Goal: Transaction & Acquisition: Purchase product/service

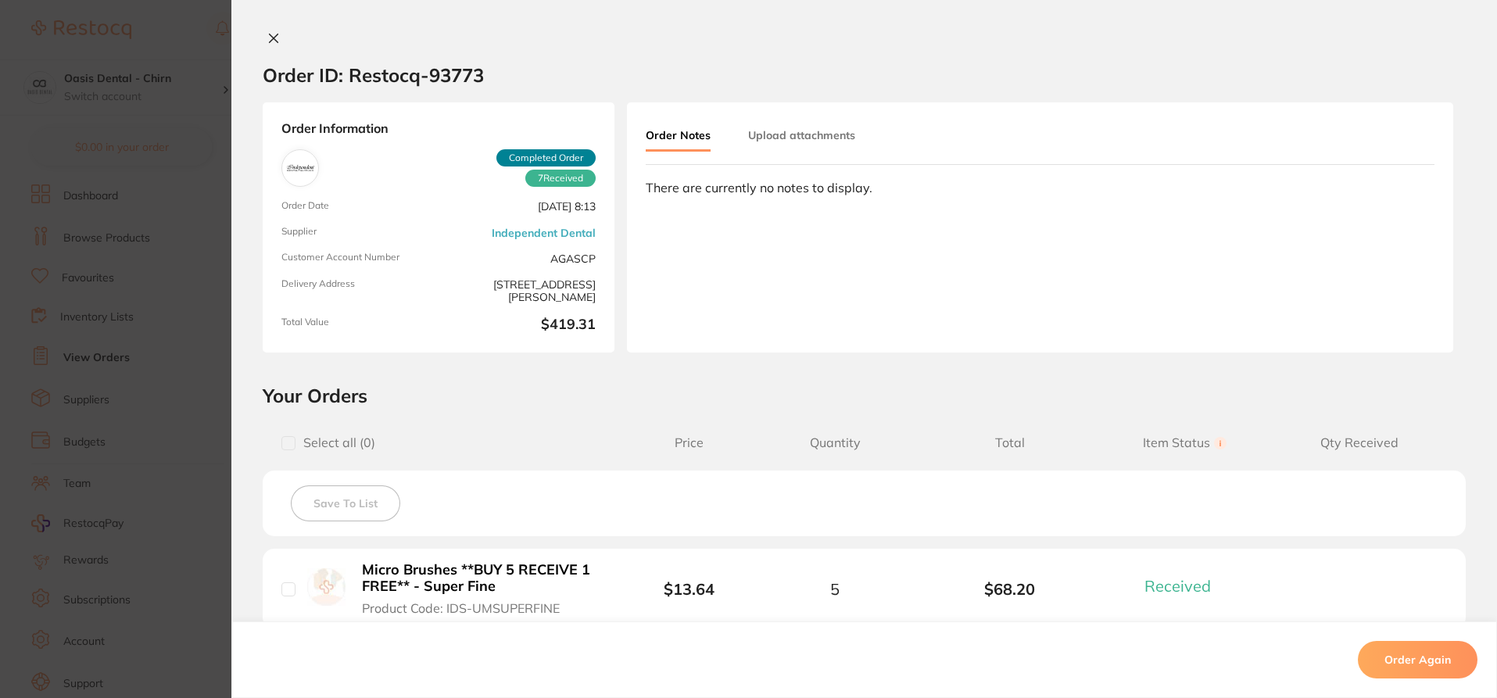
click at [271, 35] on icon at bounding box center [273, 38] width 13 height 13
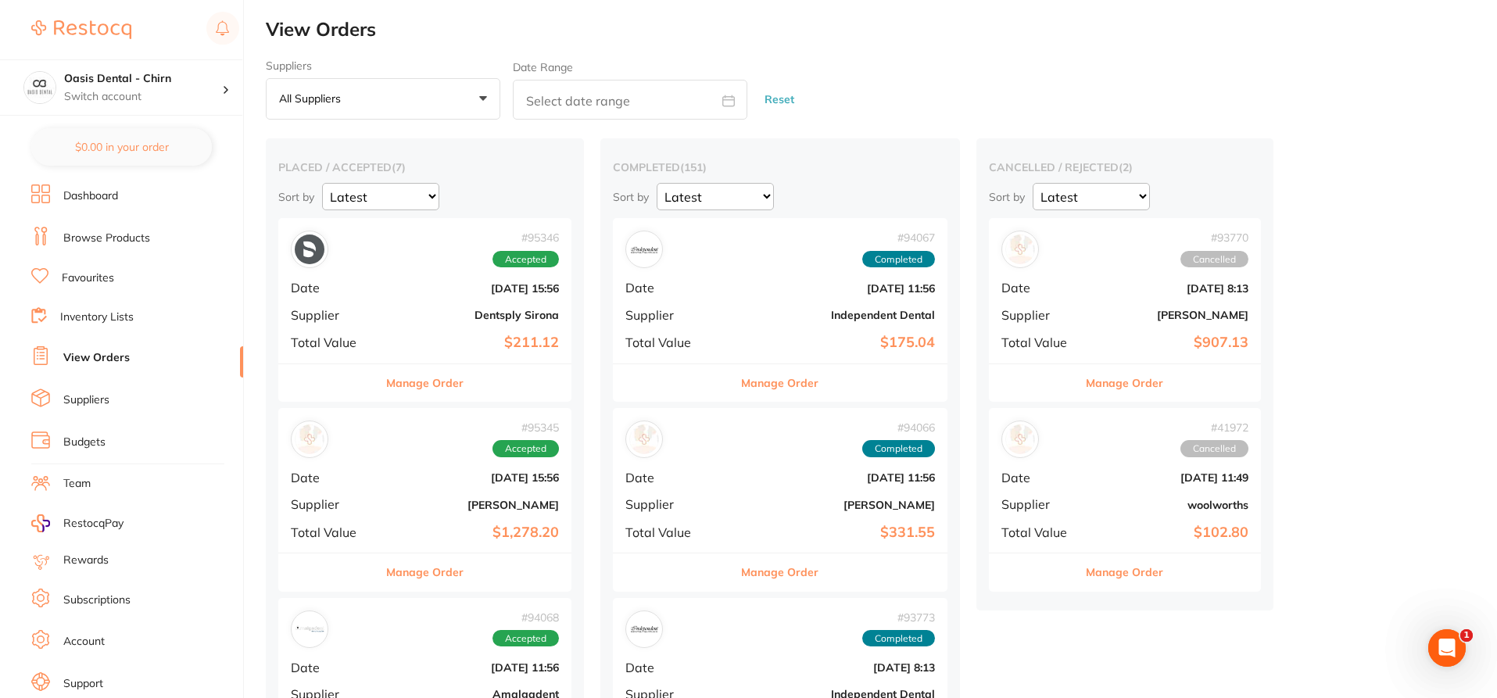
click at [105, 282] on link "Favourites" at bounding box center [88, 278] width 52 height 16
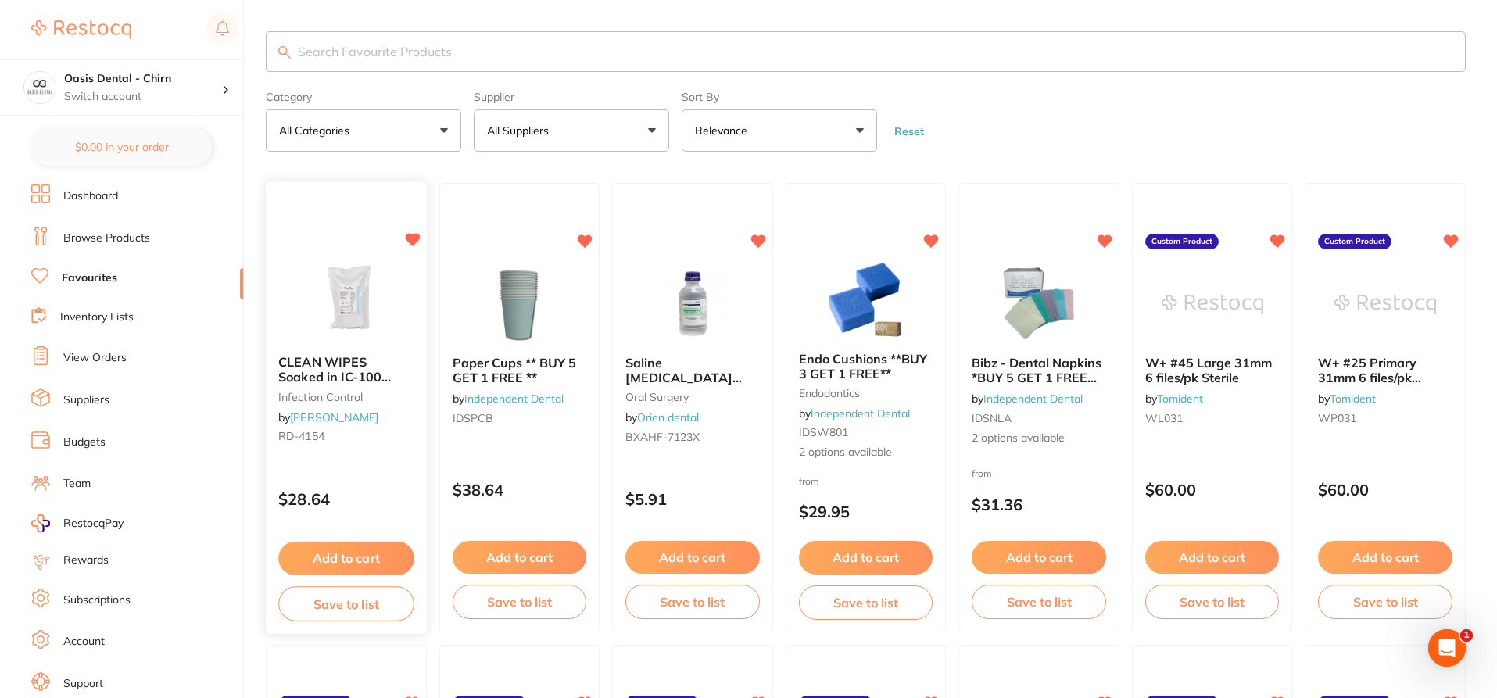
click at [345, 345] on div "CLEAN WIPES Soaked in IC-100 Refill of 70 infection control by [PERSON_NAME] [P…" at bounding box center [346, 403] width 161 height 120
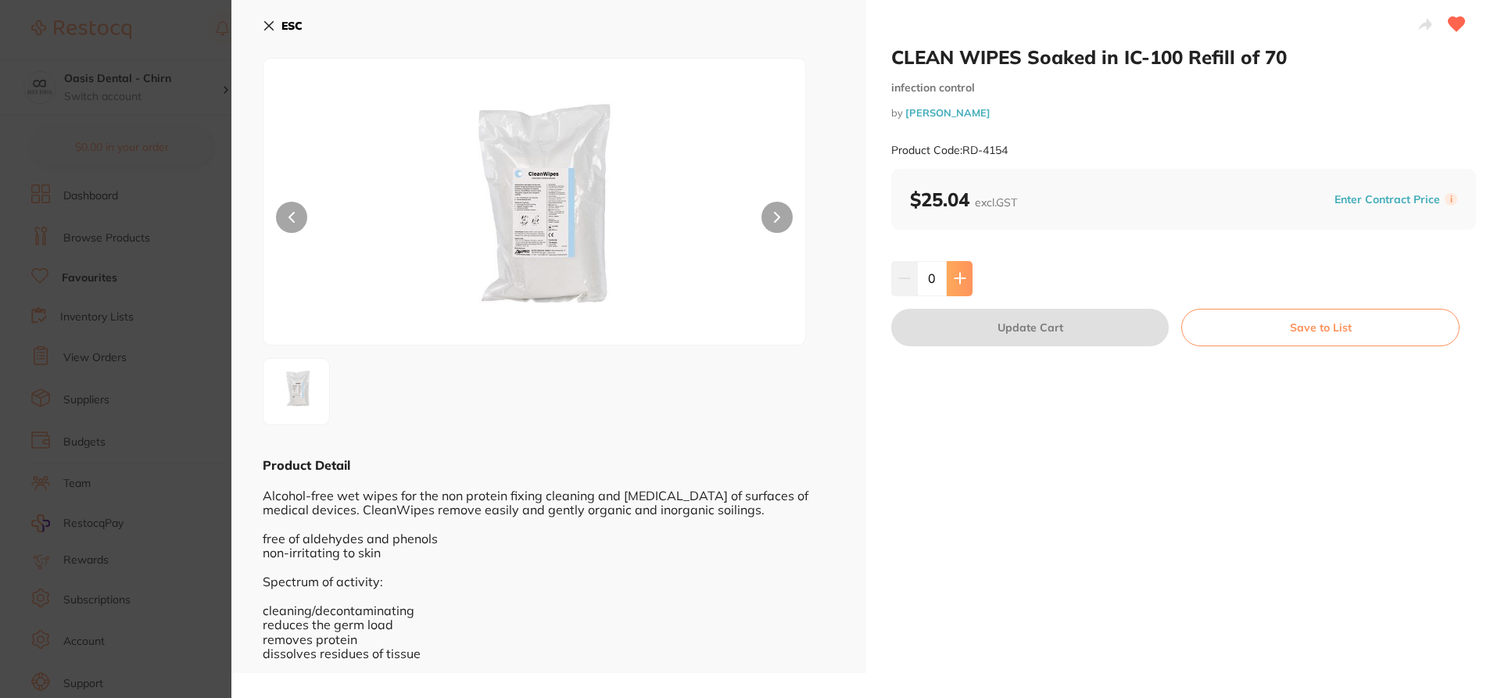
click at [959, 280] on icon at bounding box center [959, 278] width 13 height 13
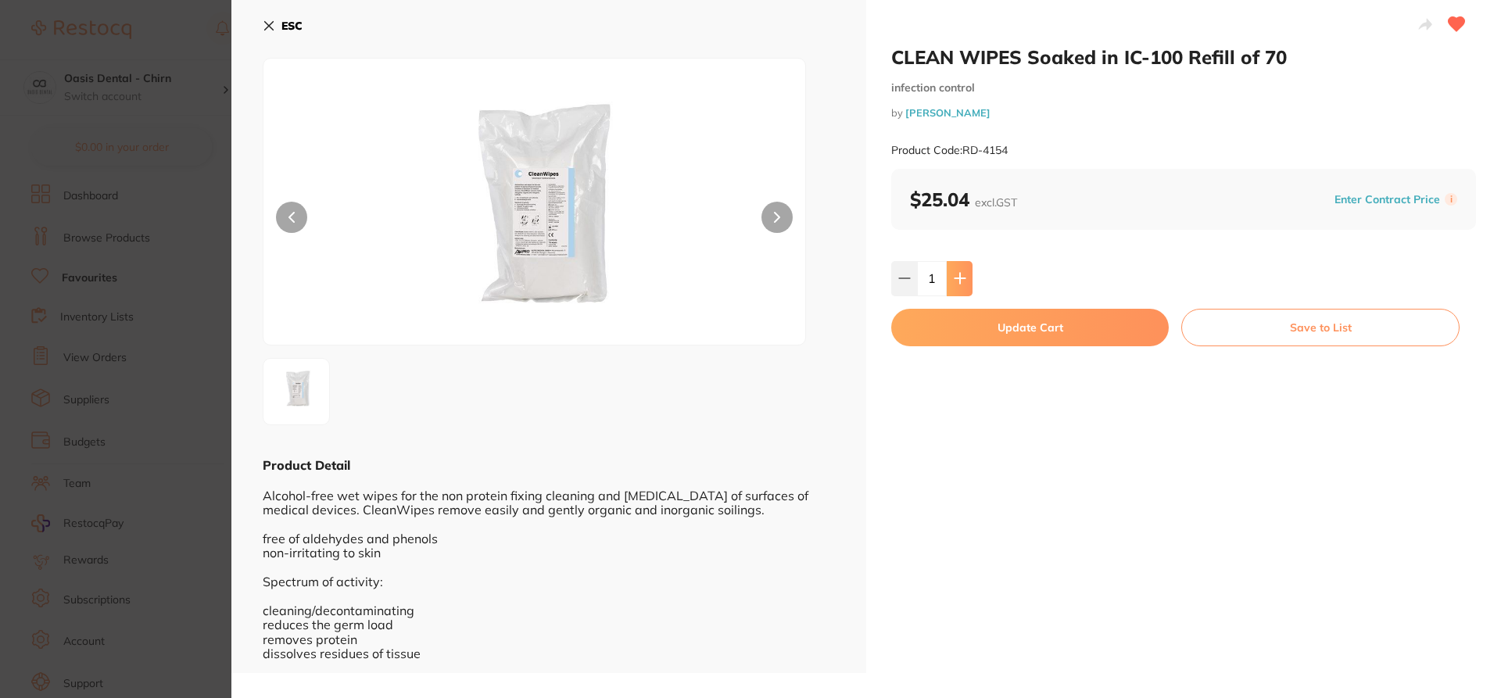
click at [959, 280] on icon at bounding box center [959, 278] width 13 height 13
type input "2"
click at [269, 29] on icon at bounding box center [269, 26] width 13 height 13
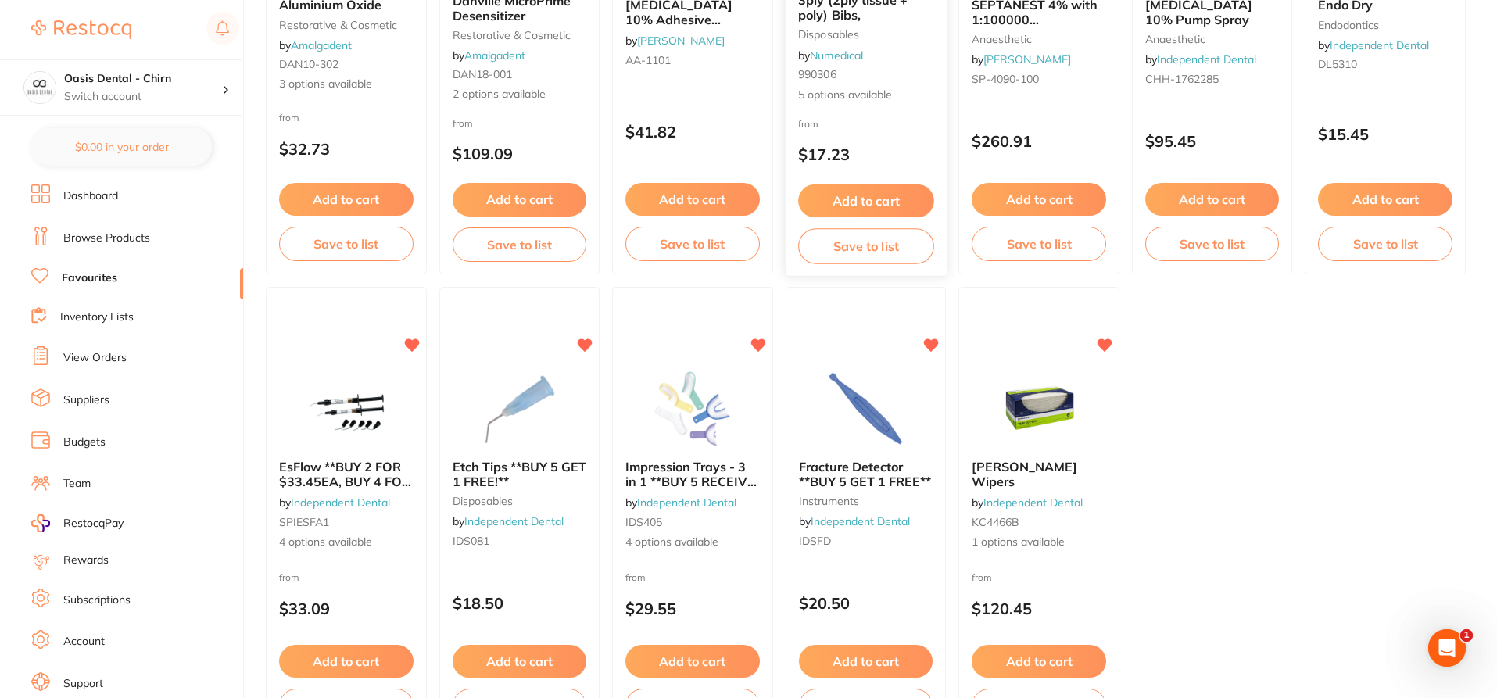
scroll to position [3130, 0]
